Goal: Information Seeking & Learning: Learn about a topic

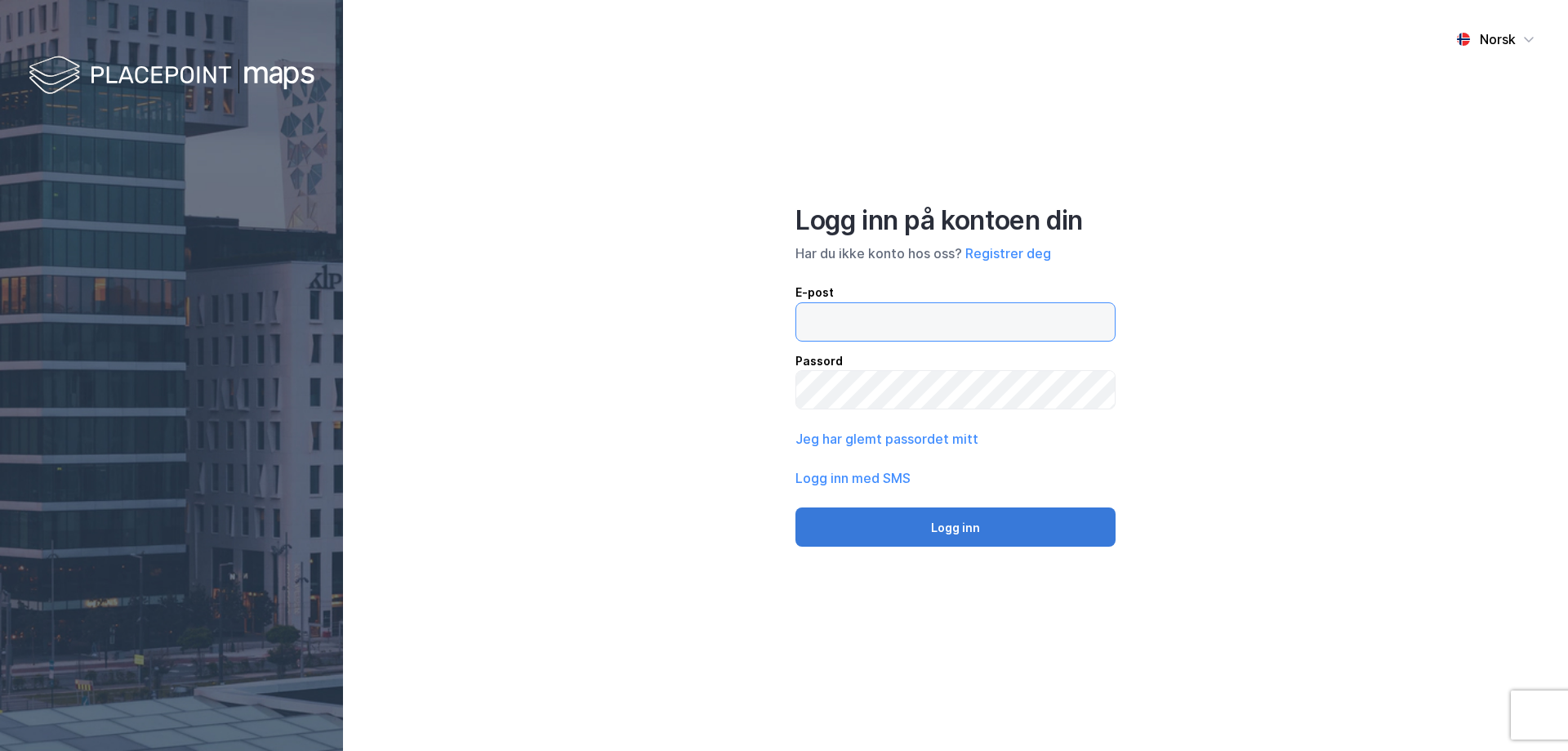
type input "[EMAIL_ADDRESS][DOMAIN_NAME]"
click at [954, 523] on button "Logg inn" at bounding box center [955, 527] width 320 height 39
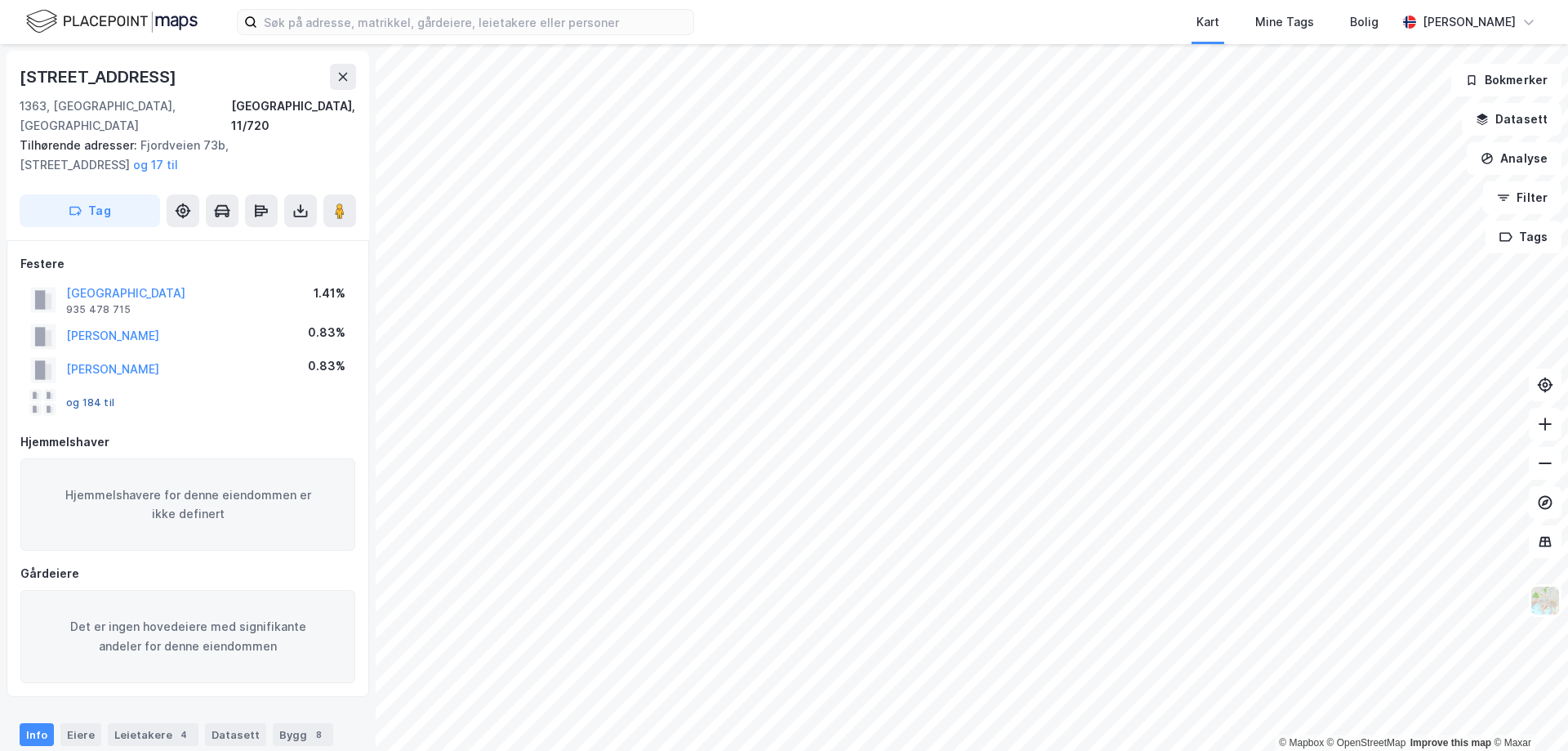
click at [0, 0] on button "og 184 til" at bounding box center [0, 0] width 0 height 0
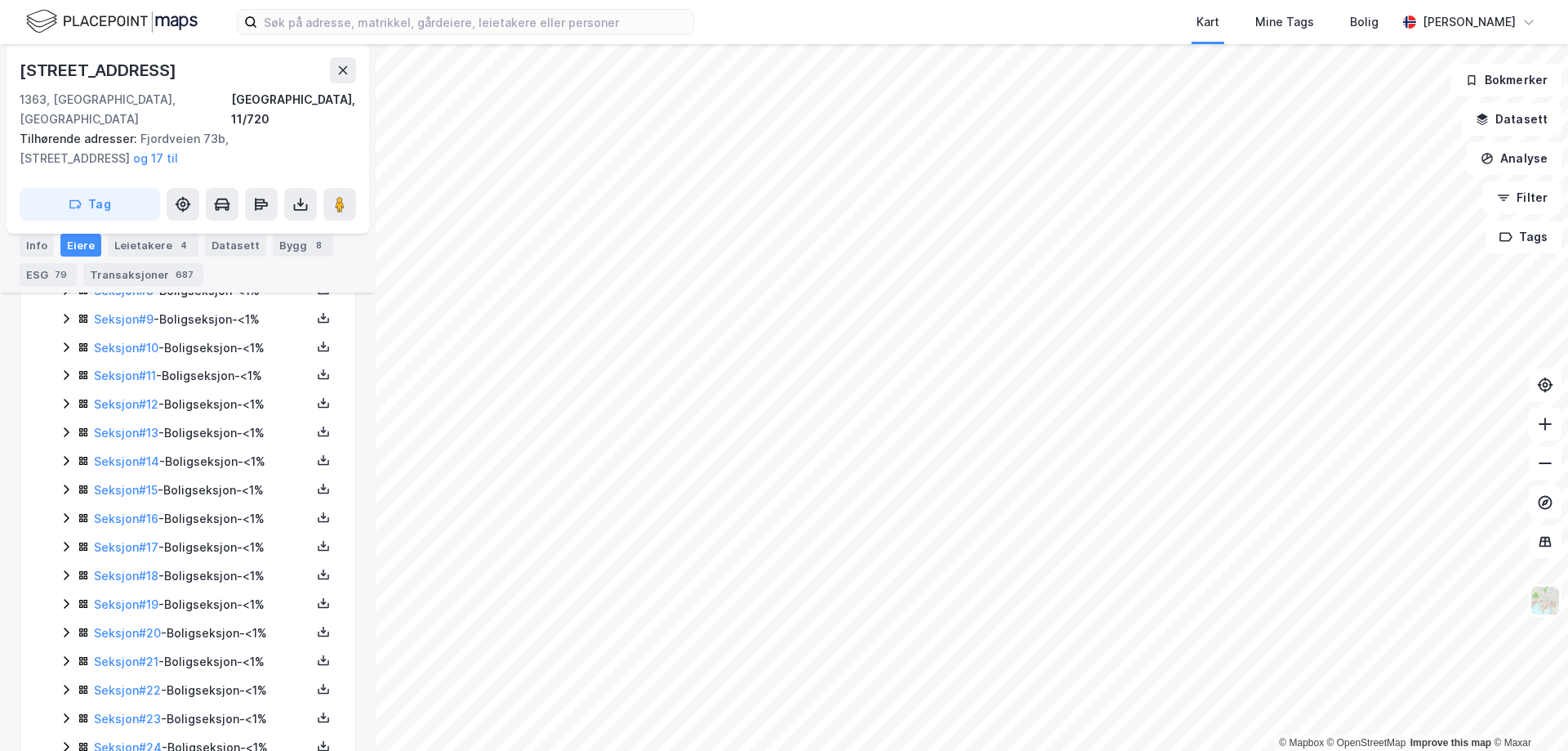
scroll to position [815, 0]
click at [129, 452] on link "Seksjon # 14" at bounding box center [127, 458] width 65 height 14
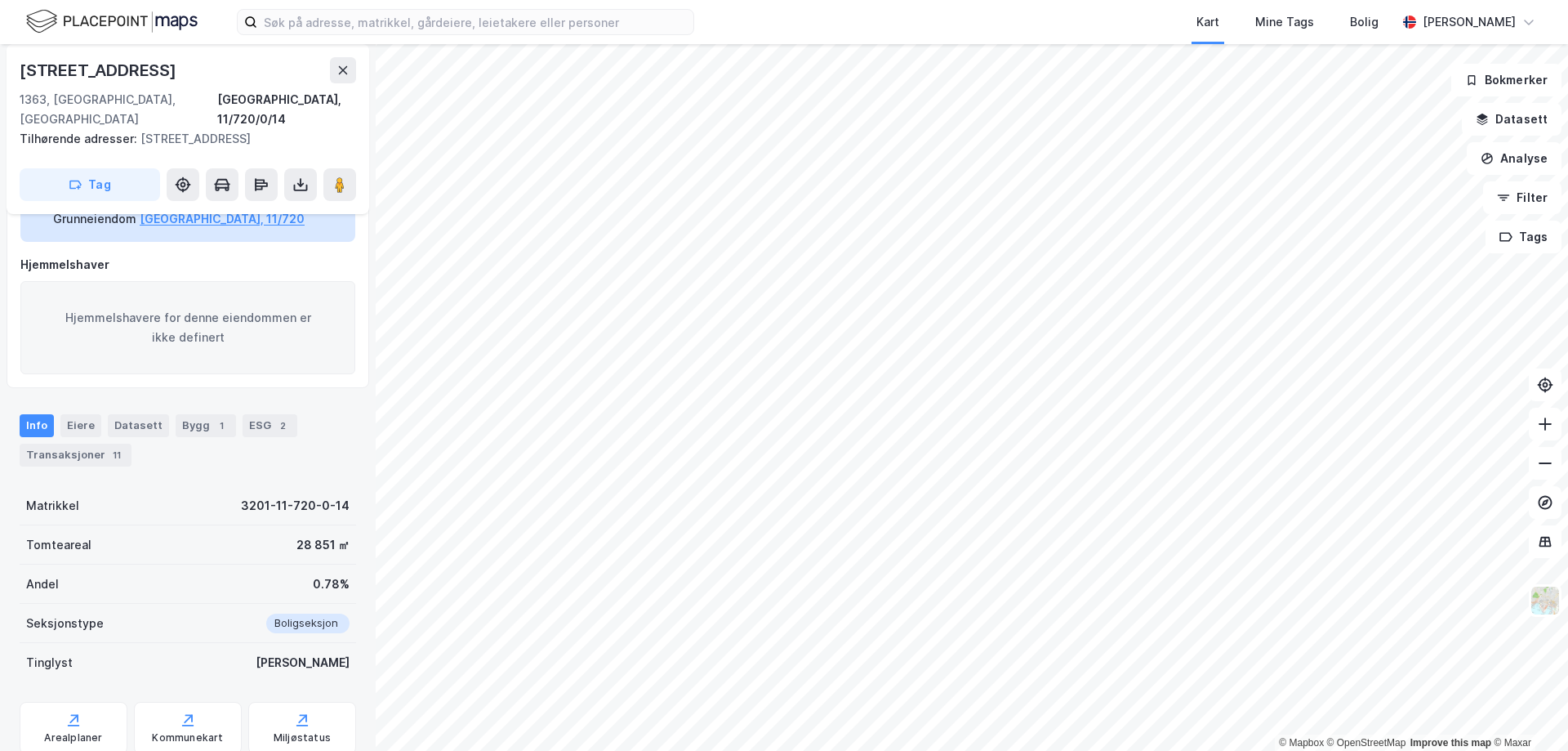
scroll to position [149, 0]
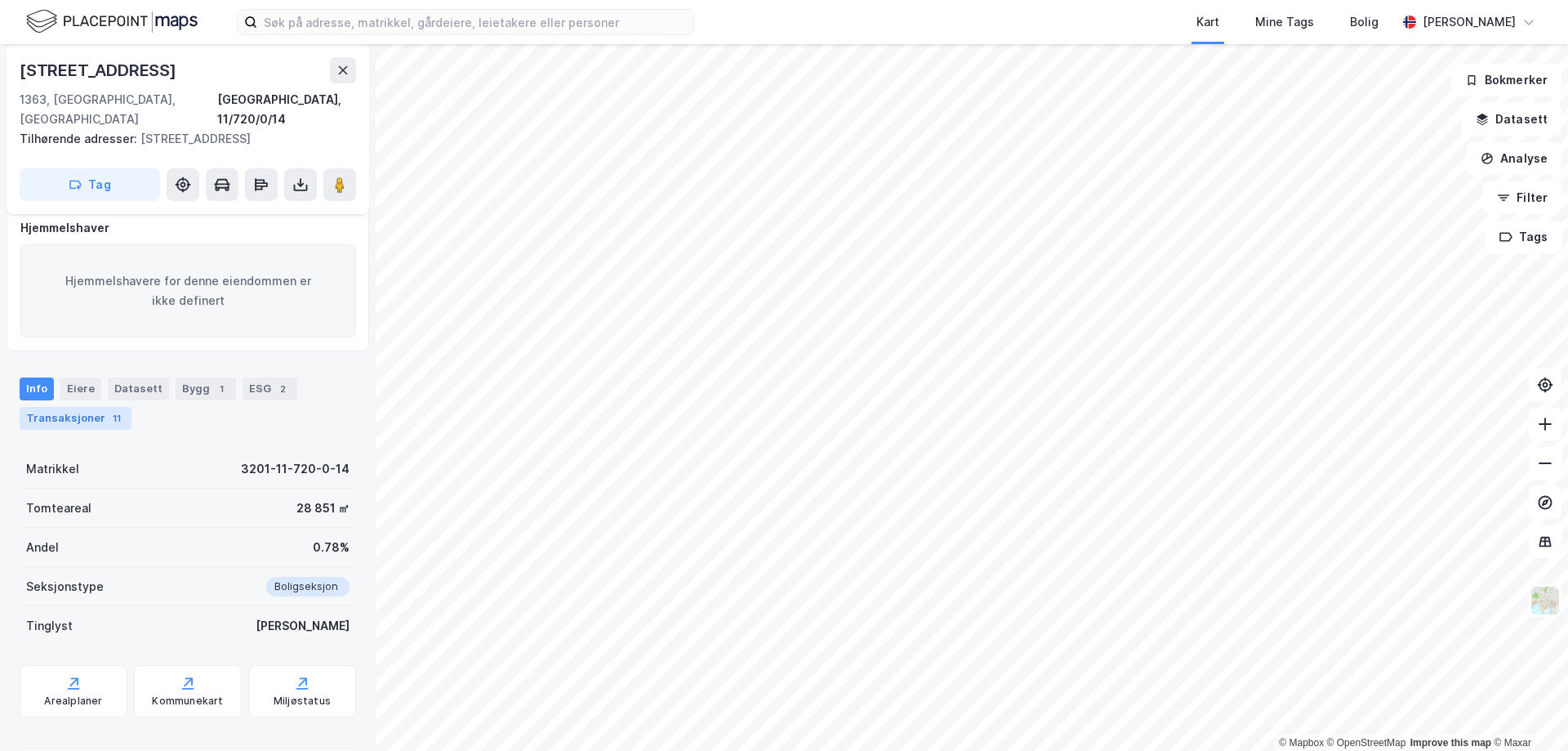
click at [83, 407] on div "Transaksjoner 11" at bounding box center [75, 418] width 112 height 23
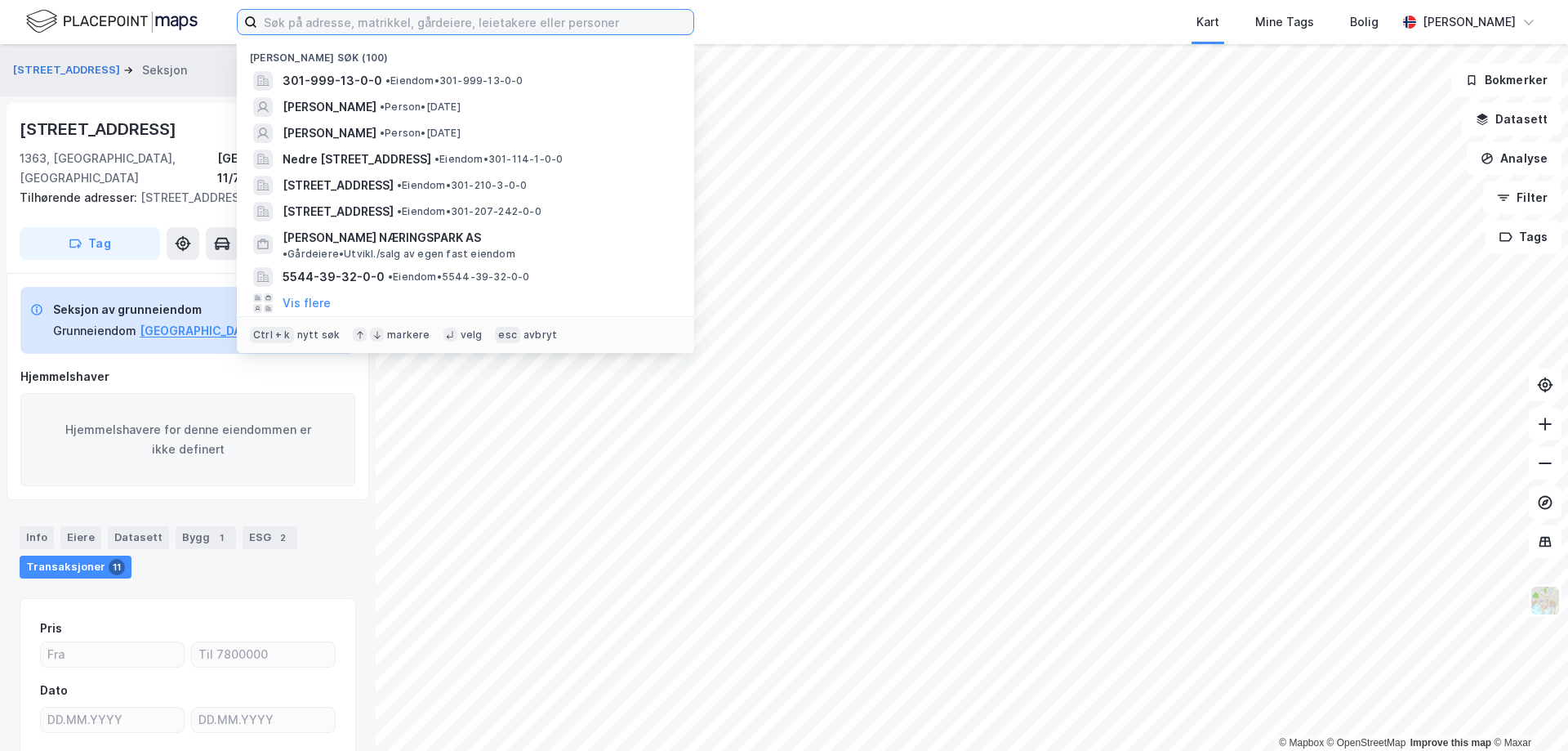
click at [289, 24] on input at bounding box center [475, 22] width 436 height 25
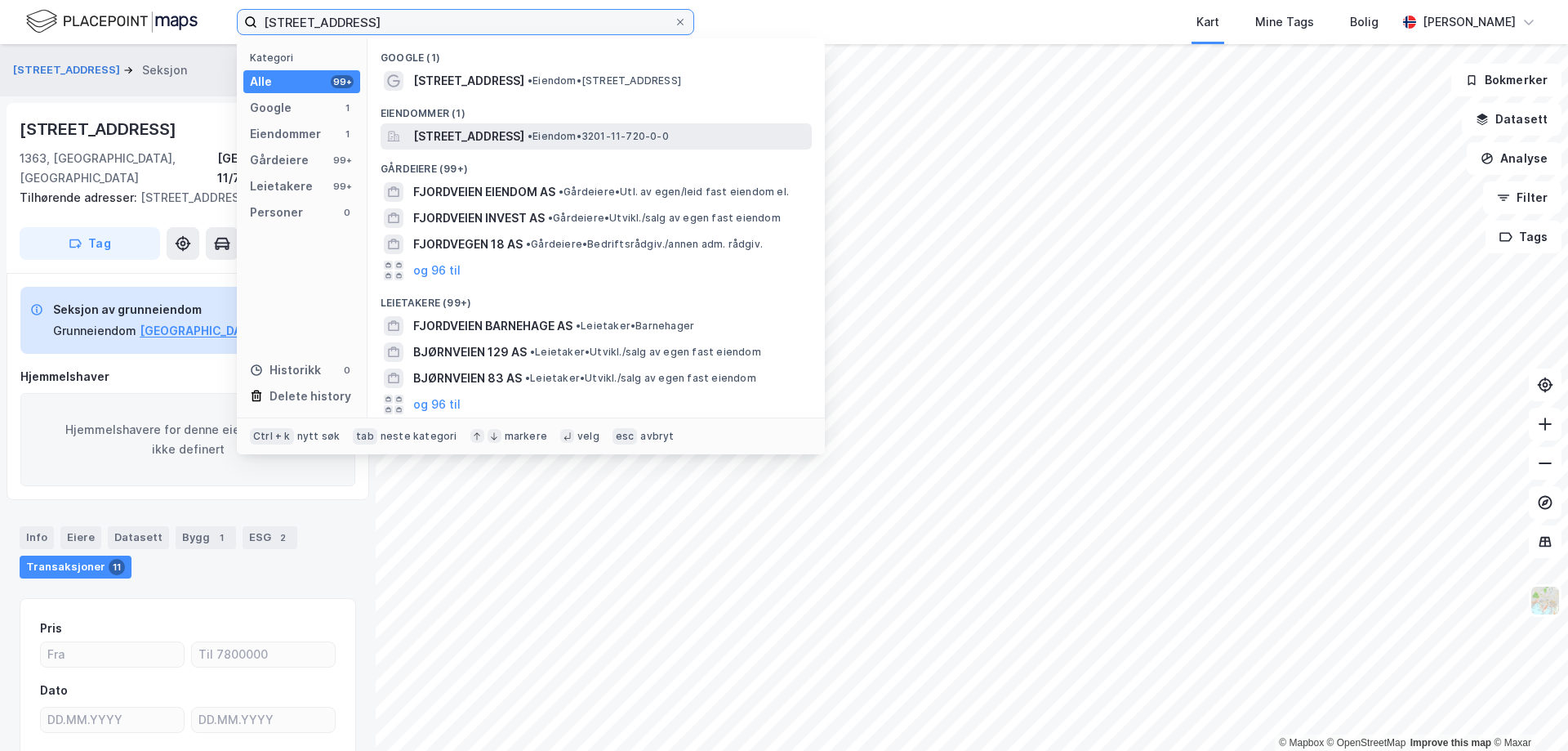
type input "[STREET_ADDRESS]"
click at [499, 143] on span "[STREET_ADDRESS]" at bounding box center [469, 137] width 111 height 20
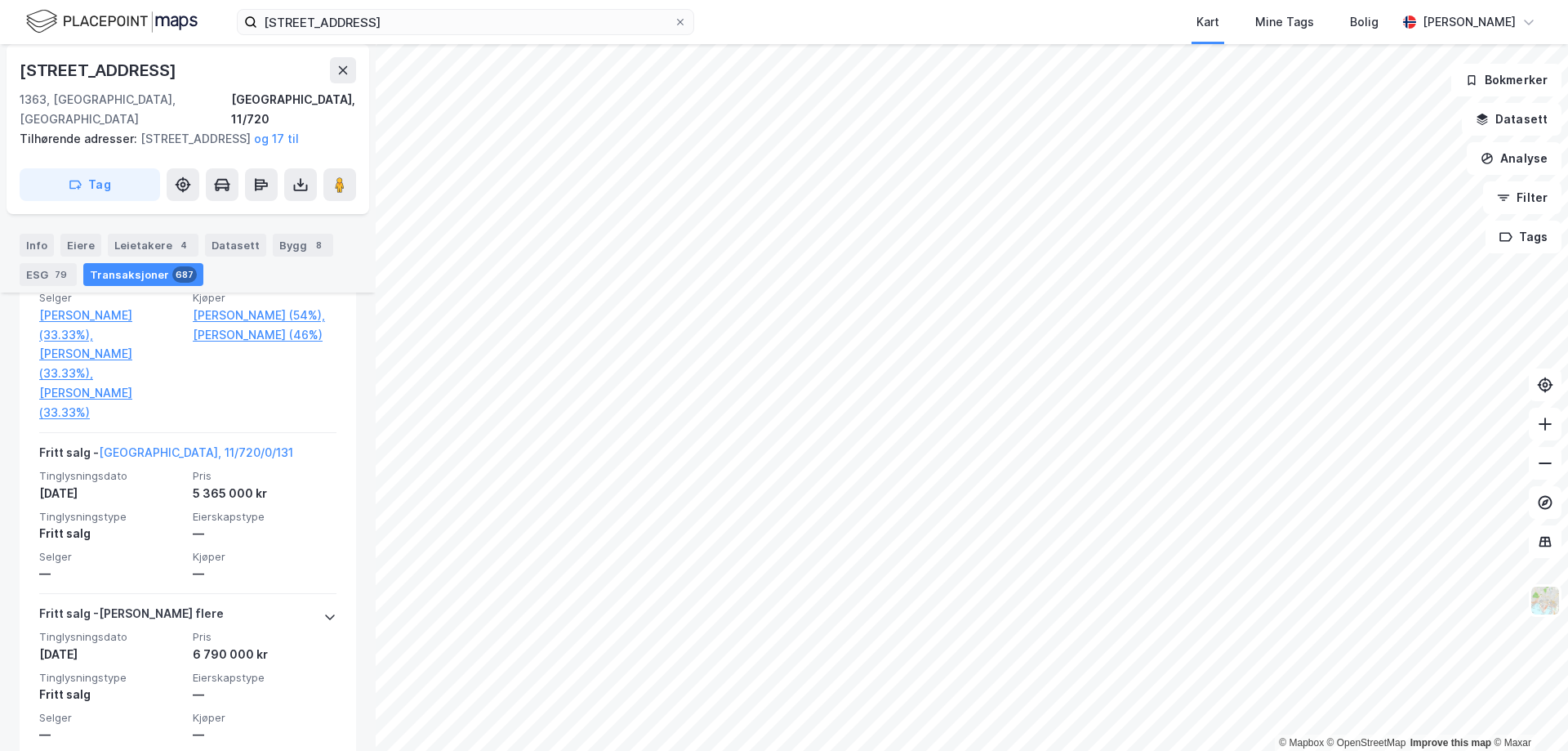
scroll to position [1447, 0]
click at [125, 290] on div "Info [PERSON_NAME] 4 Datasett Bygg 8 ESG 79 Transaksjoner 687" at bounding box center [187, 254] width 375 height 79
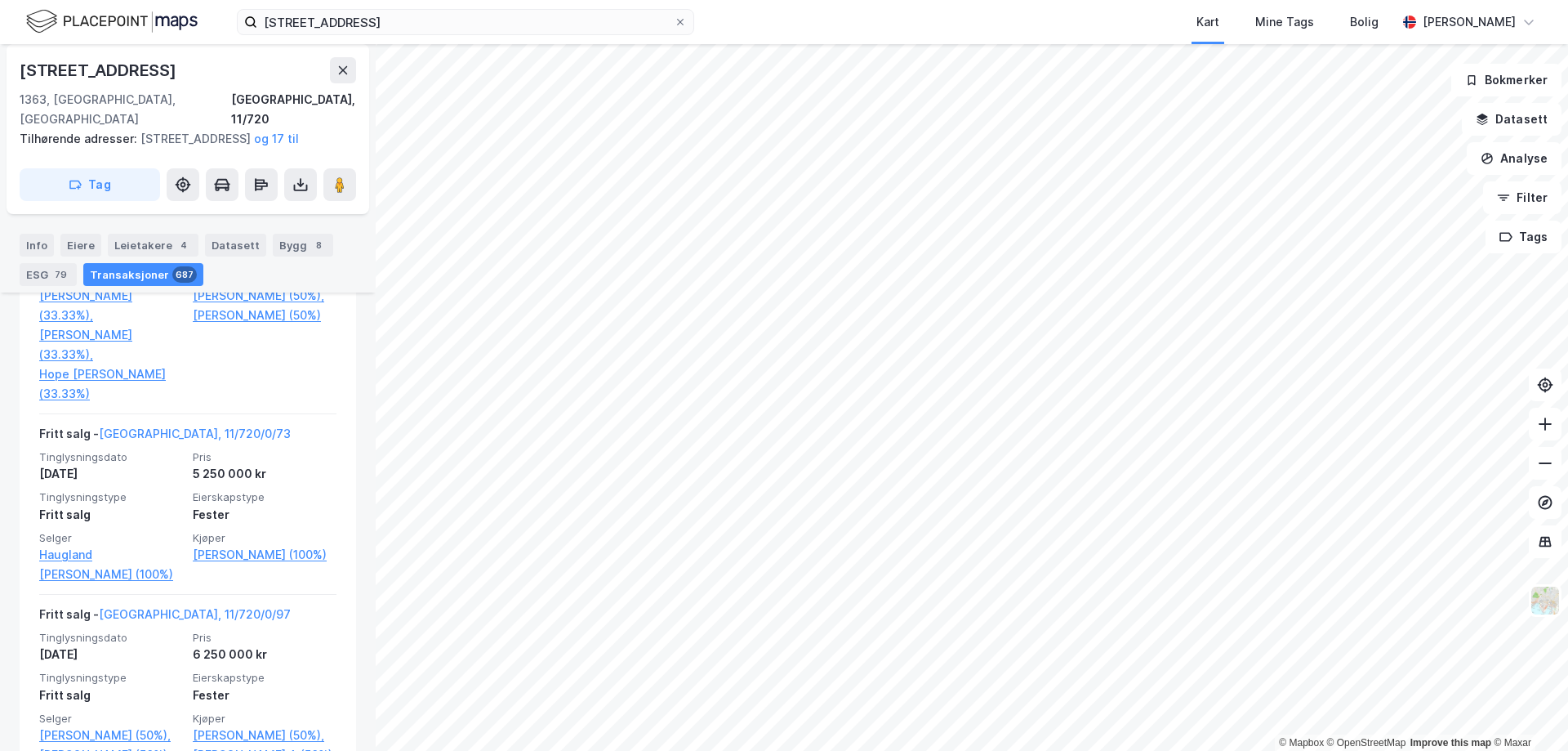
scroll to position [7193, 0]
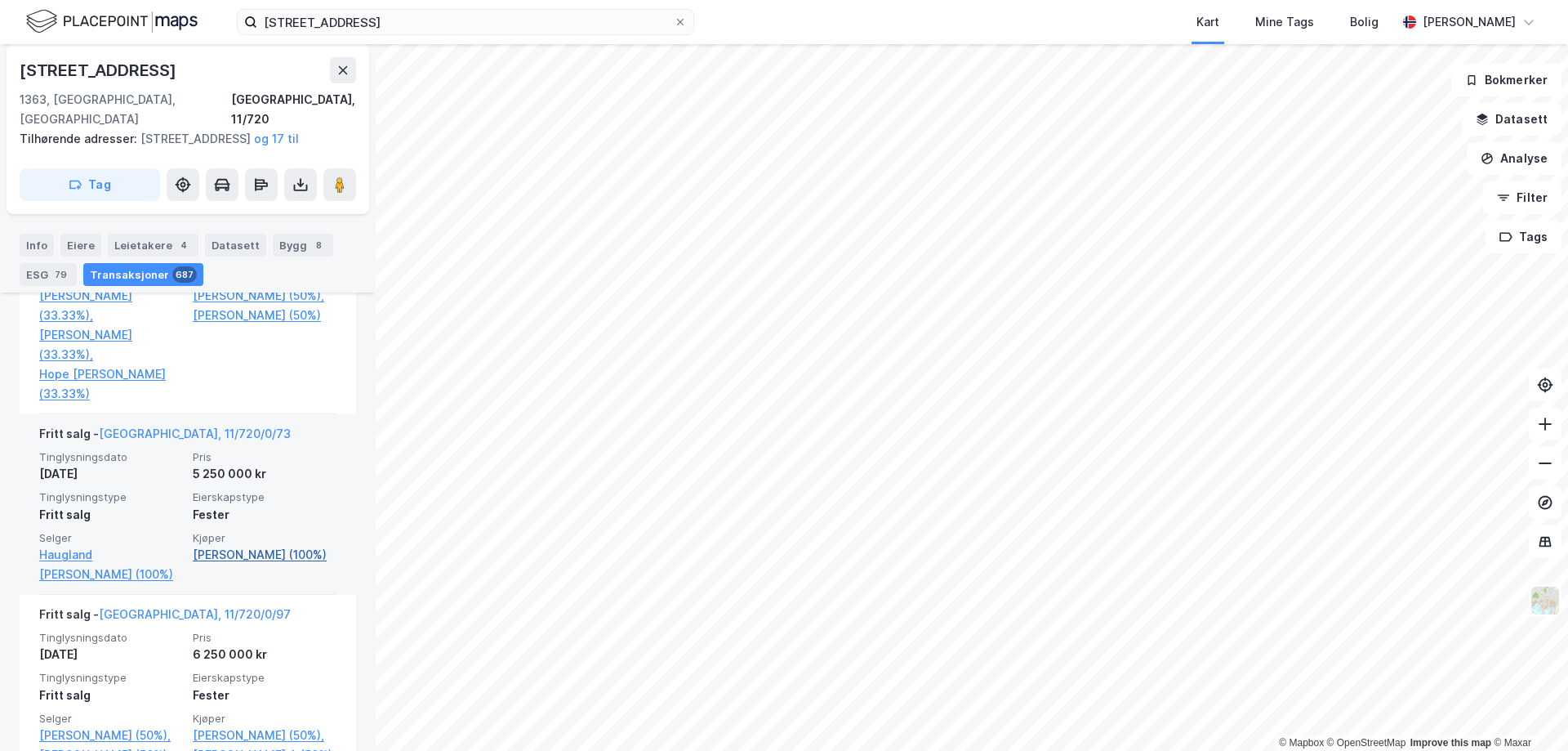
click at [238, 564] on link "[PERSON_NAME] (100%)" at bounding box center [265, 555] width 144 height 20
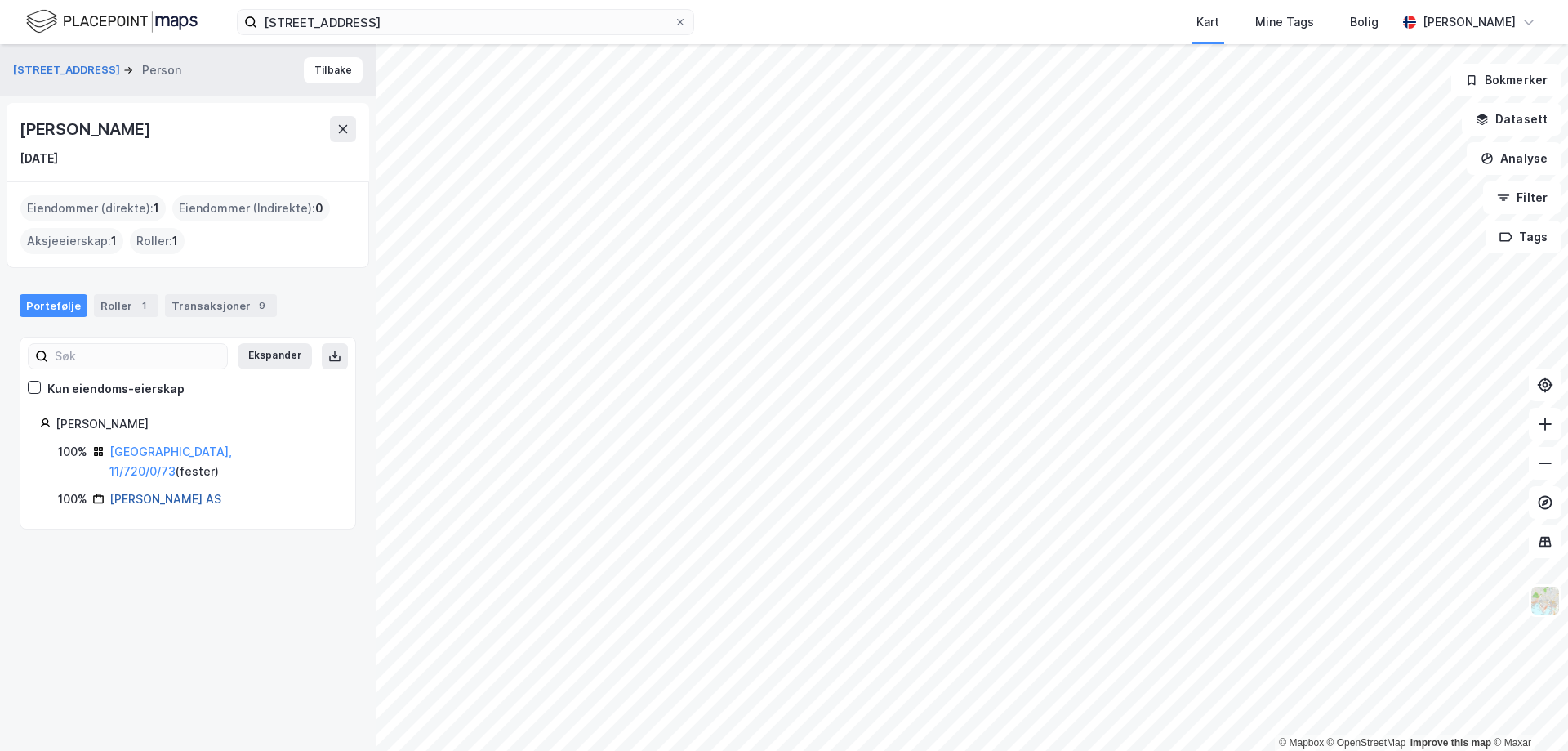
click at [144, 492] on link "[PERSON_NAME] AS" at bounding box center [165, 498] width 112 height 14
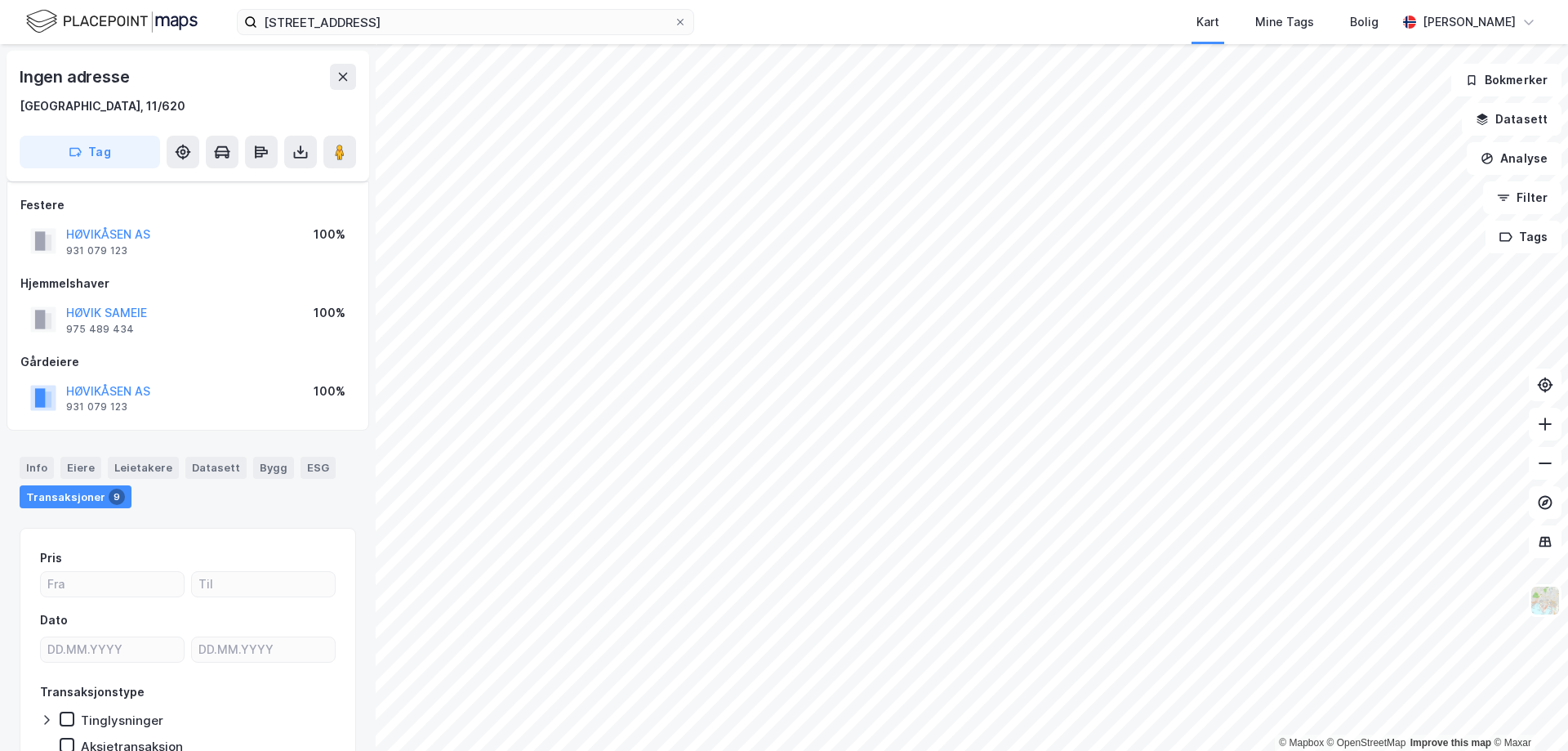
scroll to position [83, 0]
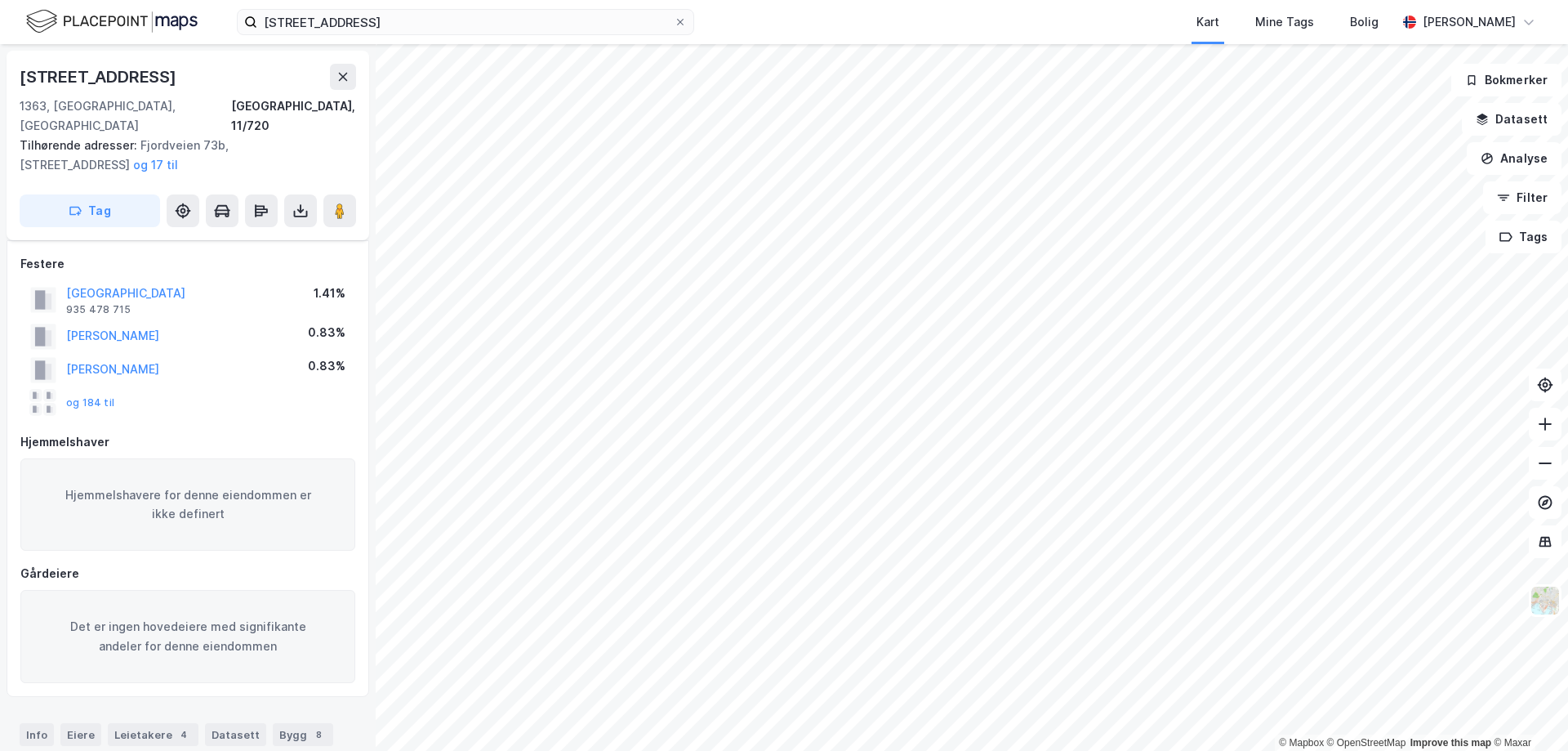
scroll to position [83, 0]
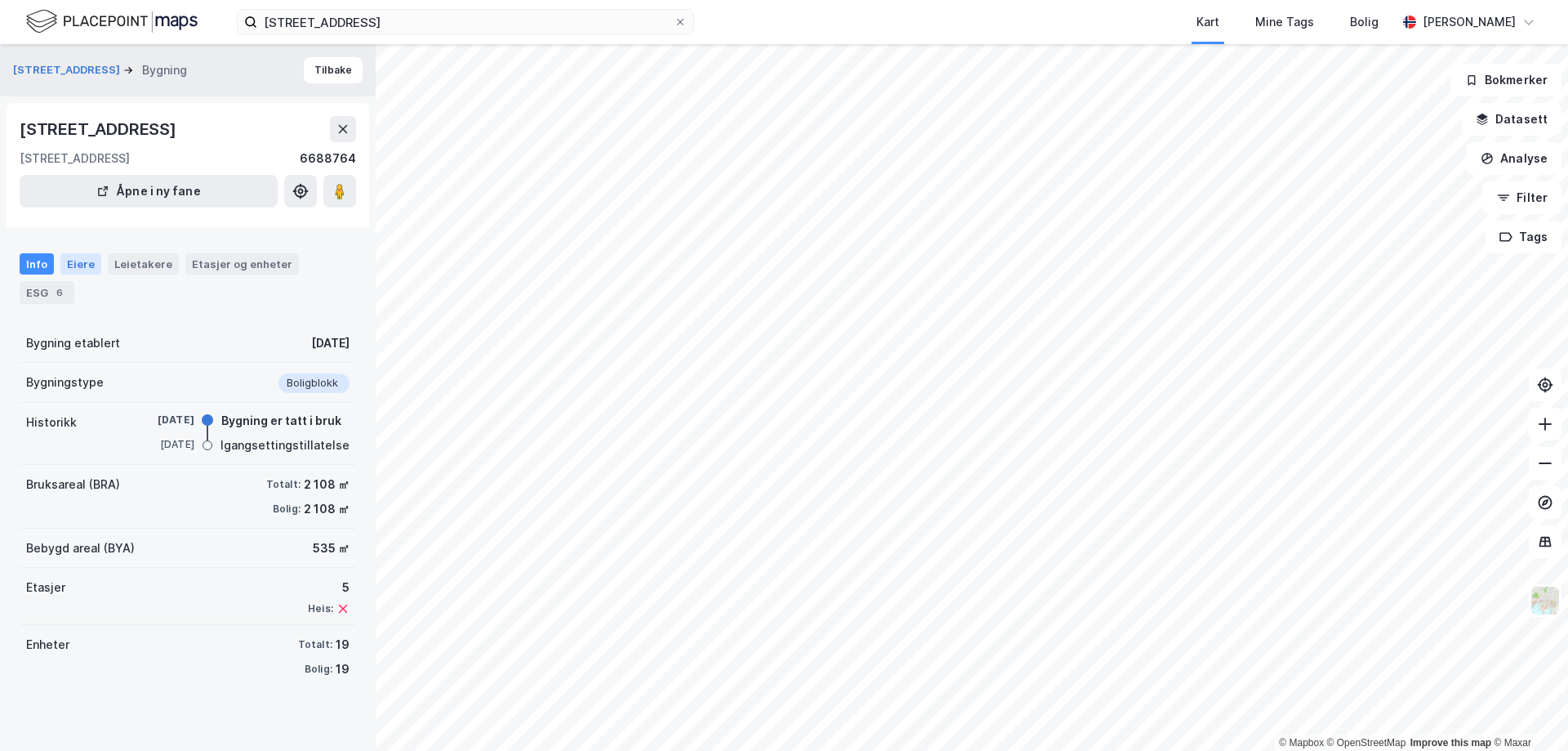
click at [86, 264] on div "Eiere" at bounding box center [81, 264] width 41 height 21
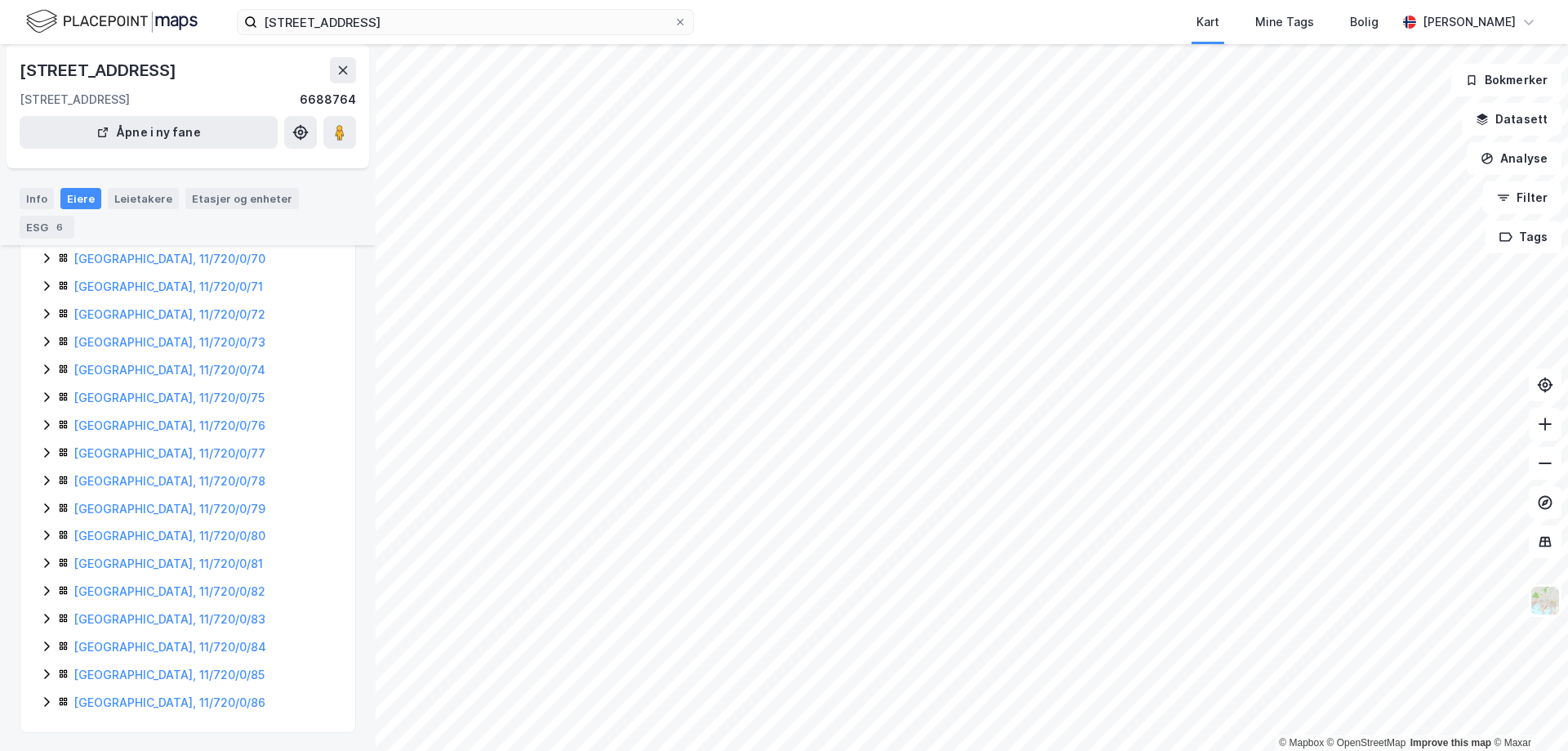
scroll to position [206, 0]
click at [137, 510] on link "[GEOGRAPHIC_DATA], 11/720/0/79" at bounding box center [169, 506] width 192 height 14
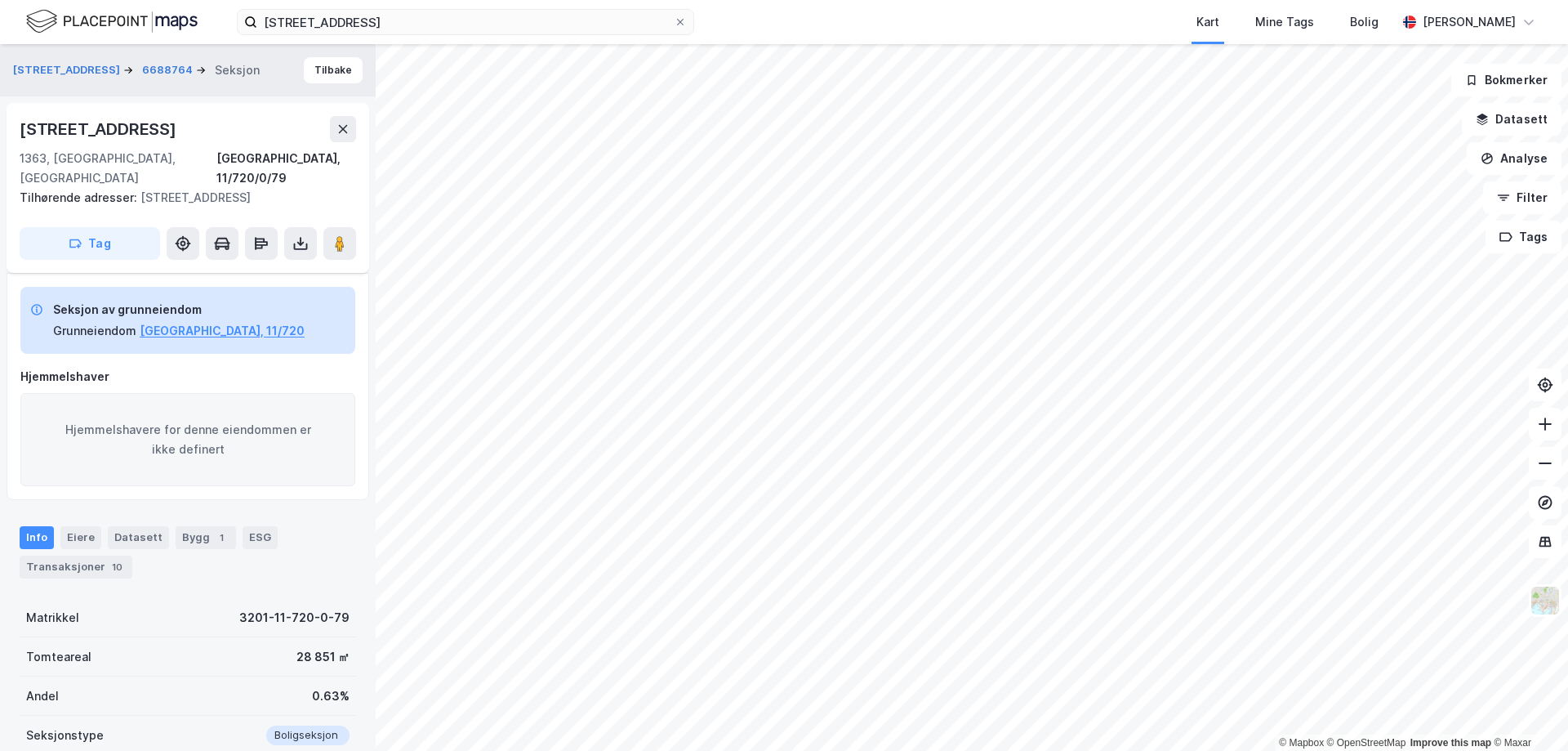
scroll to position [149, 0]
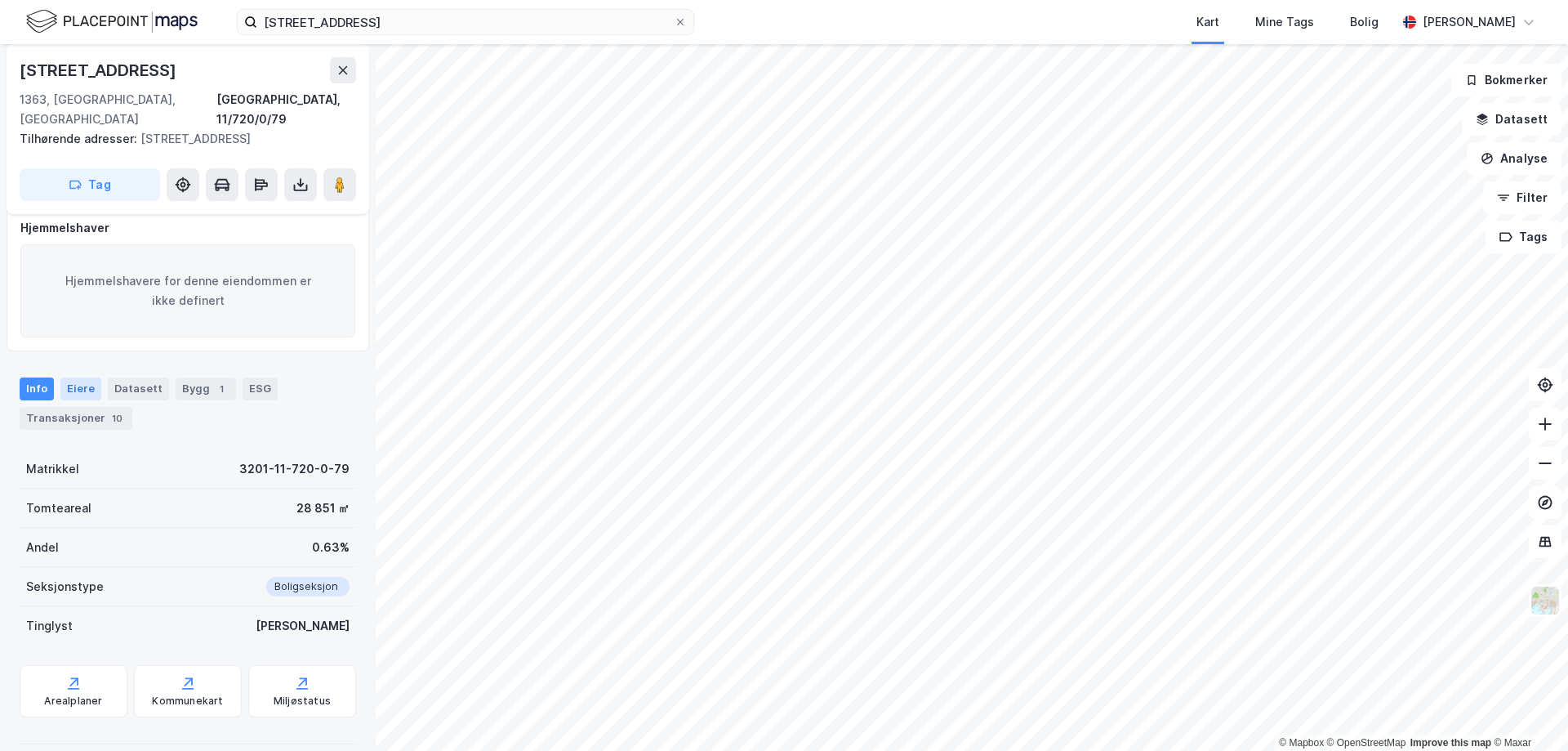
click at [71, 377] on div "Eiere" at bounding box center [81, 389] width 41 height 23
